Goal: Information Seeking & Learning: Learn about a topic

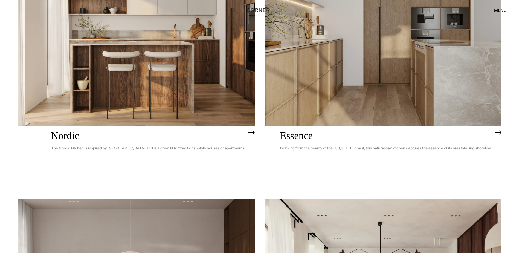
scroll to position [164, 0]
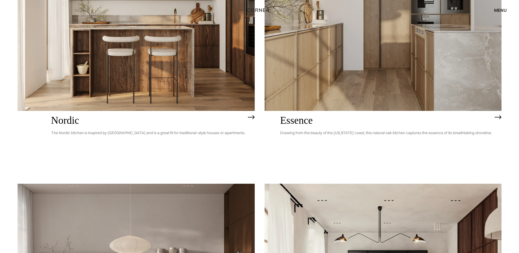
click at [340, 83] on img at bounding box center [382, 15] width 237 height 189
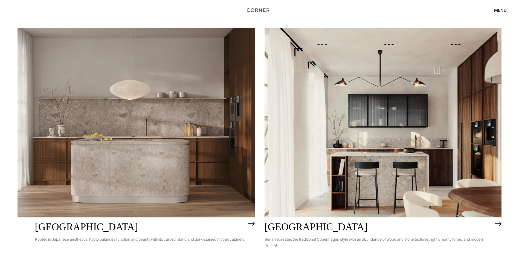
scroll to position [328, 0]
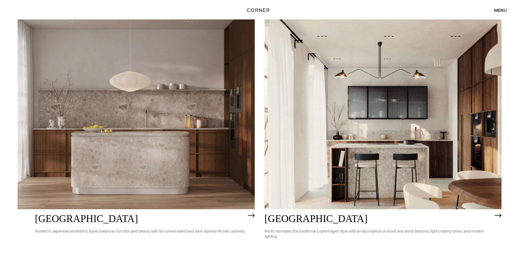
click at [52, 165] on img at bounding box center [135, 113] width 237 height 189
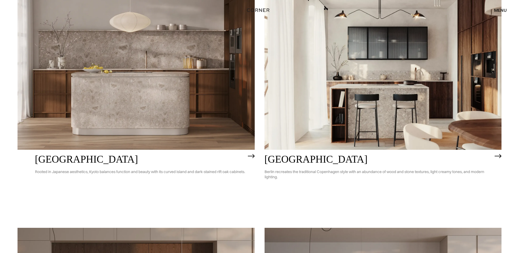
scroll to position [383, 0]
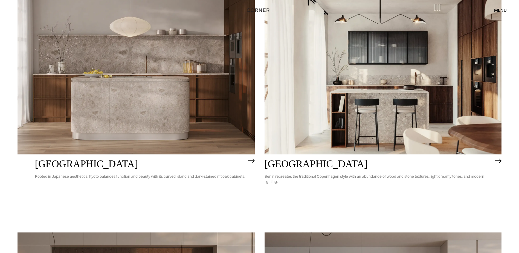
click at [461, 74] on img at bounding box center [382, 59] width 237 height 189
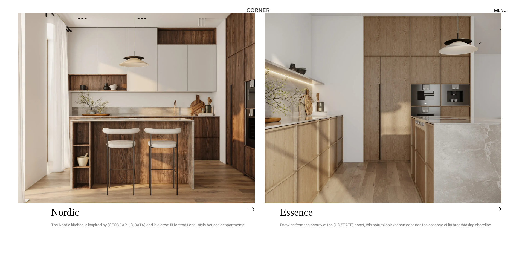
scroll to position [82, 0]
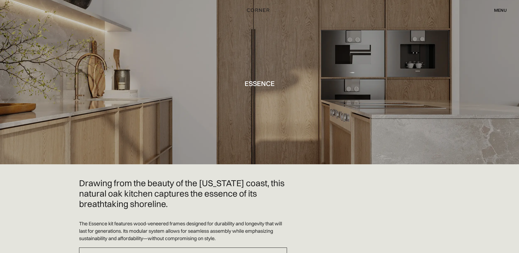
click at [240, 49] on div at bounding box center [259, 82] width 519 height 164
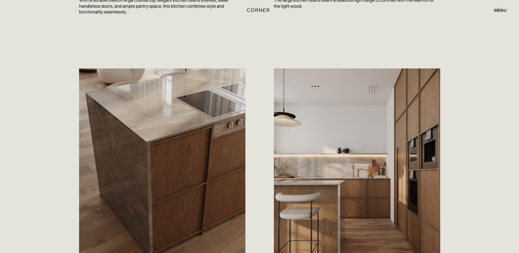
scroll to position [519, 0]
